Goal: Information Seeking & Learning: Check status

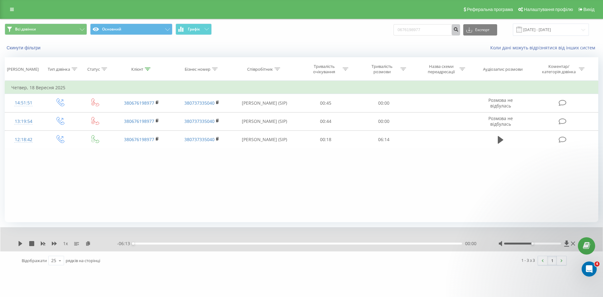
drag, startPoint x: 462, startPoint y: 32, endPoint x: 389, endPoint y: 31, distance: 72.6
click at [381, 31] on div "Всі дзвінки Основний Графік 0676198977 Експорт .csv .xls .xlsx [DATE] - [DATE]" at bounding box center [302, 30] width 594 height 12
drag, startPoint x: 433, startPoint y: 30, endPoint x: 364, endPoint y: 31, distance: 69.7
click at [364, 31] on div "Всі дзвінки Основний Графік 0676198977 Експорт .csv .xls .xlsx [DATE] - [DATE]" at bounding box center [302, 30] width 594 height 12
paste input "970978882"
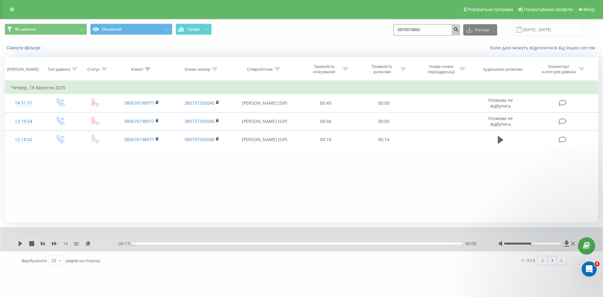
type input "0970978882"
click at [459, 28] on button "submit" at bounding box center [456, 29] width 8 height 11
